Goal: Register for event/course

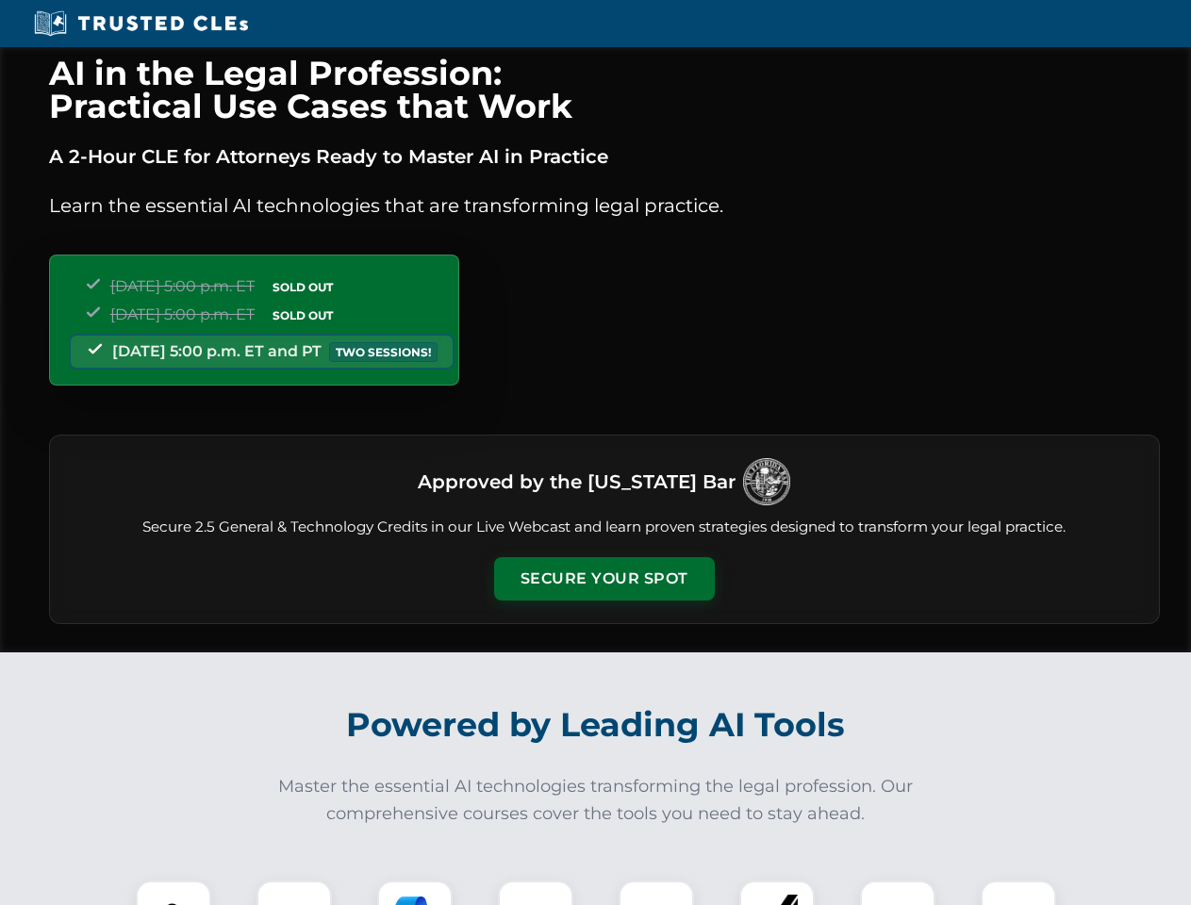
click at [604, 579] on button "Secure Your Spot" at bounding box center [604, 578] width 221 height 43
click at [174, 893] on img at bounding box center [173, 918] width 55 height 55
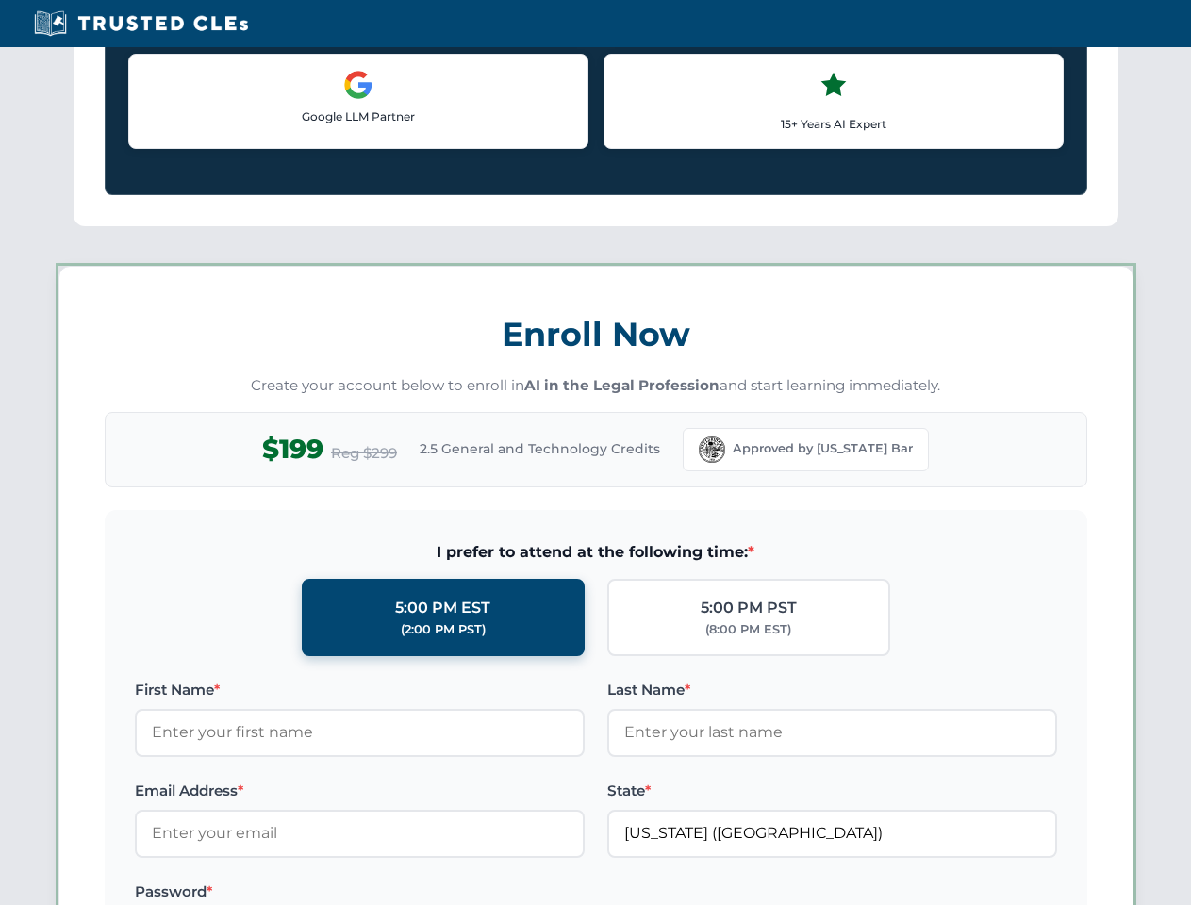
click at [415, 893] on label "Password *" at bounding box center [360, 892] width 450 height 23
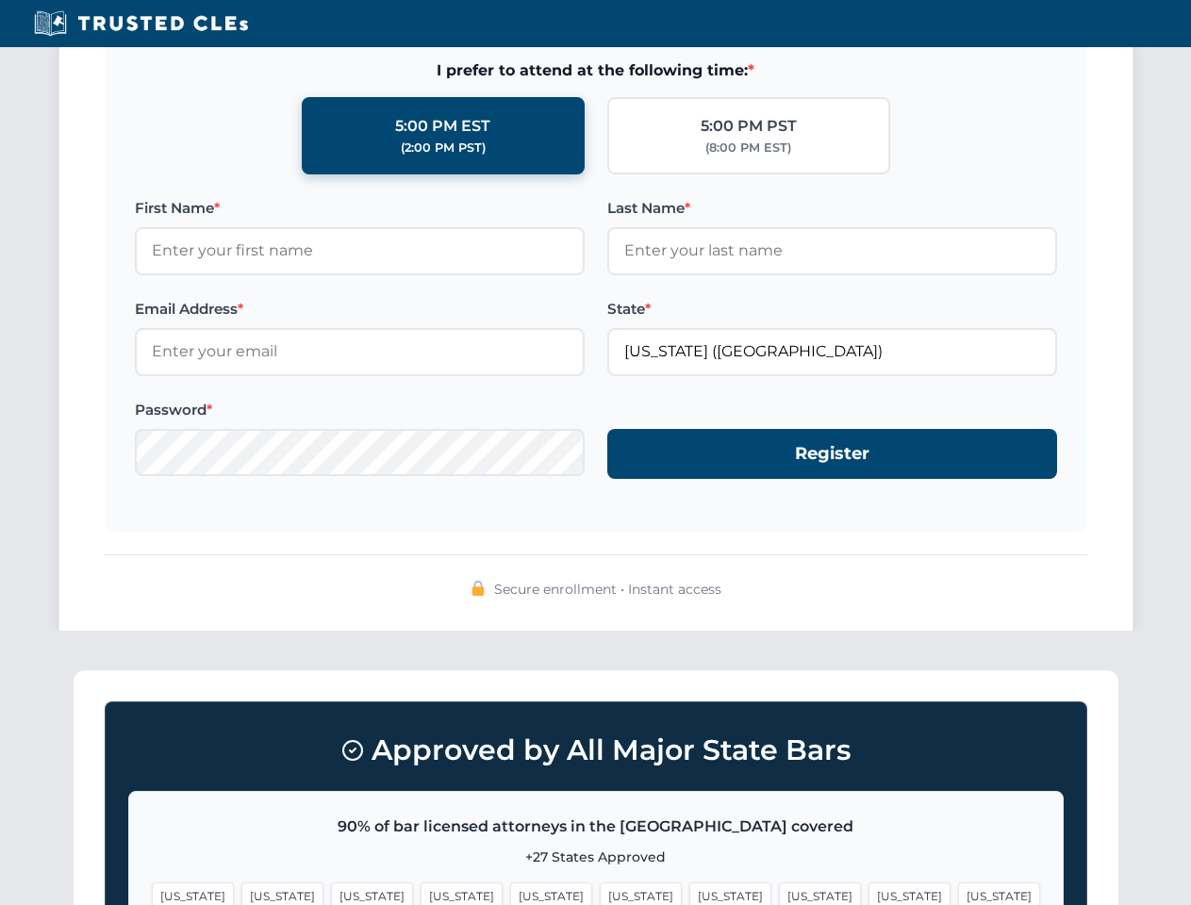
click at [869, 893] on span "[US_STATE]" at bounding box center [910, 896] width 82 height 27
